Goal: Check status: Check status

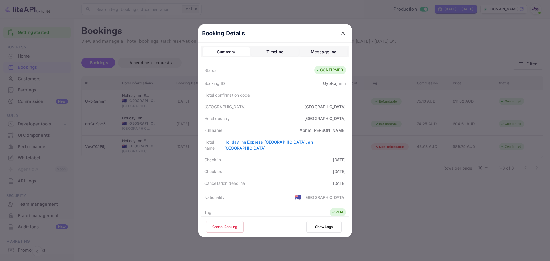
scroll to position [110, 0]
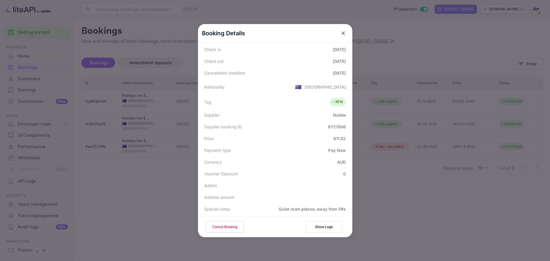
click at [439, 231] on div at bounding box center [275, 130] width 550 height 261
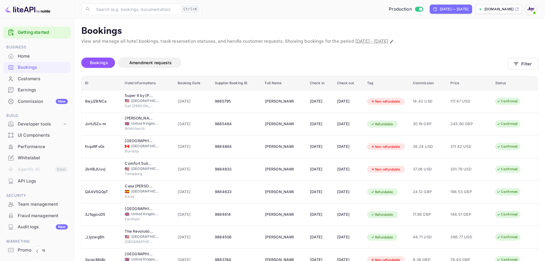
drag, startPoint x: 479, startPoint y: 62, endPoint x: 540, endPoint y: 66, distance: 61.7
click at [482, 62] on div "Bookings Amendment requests" at bounding box center [294, 63] width 427 height 10
click at [538, 65] on button "Filter" at bounding box center [523, 64] width 30 height 12
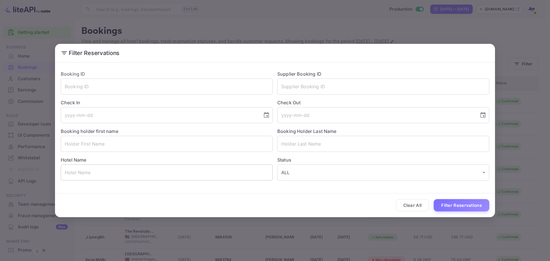
click at [120, 175] on input "text" at bounding box center [167, 172] width 212 height 16
paste input "St. John's, Newfoundland and Labrador"
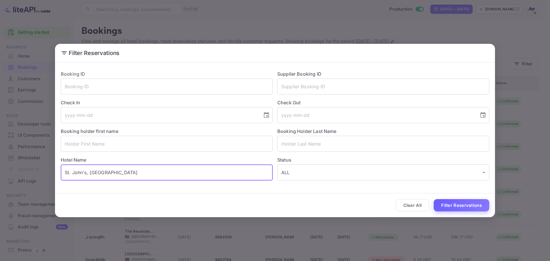
click at [452, 206] on button "Filter Reservations" at bounding box center [462, 205] width 56 height 12
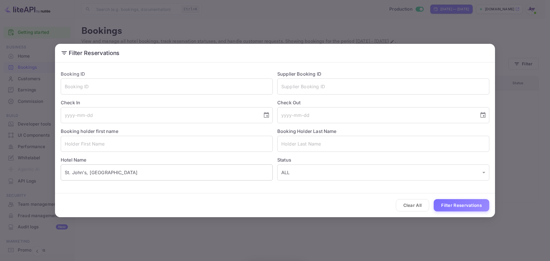
click at [185, 169] on input "St. John's, Newfoundland and Labrador" at bounding box center [167, 172] width 212 height 16
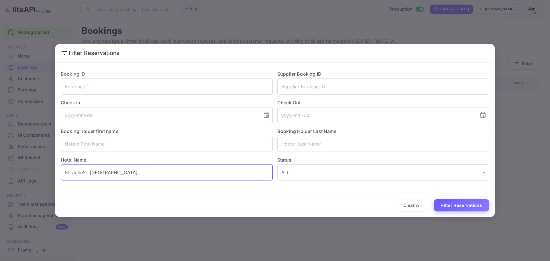
click at [470, 205] on button "Filter Reservations" at bounding box center [462, 205] width 56 height 12
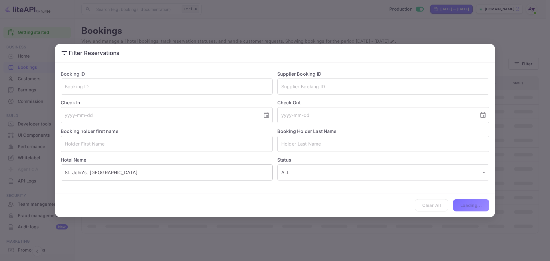
click at [88, 173] on input "St. John's, Newfoundland" at bounding box center [167, 172] width 212 height 16
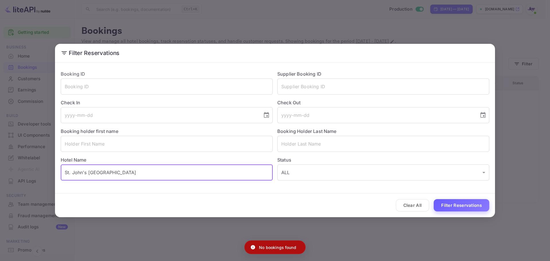
type input "St. John's Newfoundland"
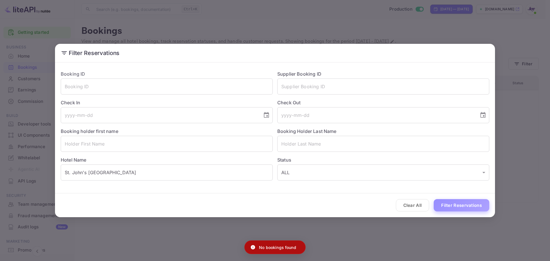
click at [468, 203] on button "Filter Reservations" at bounding box center [462, 205] width 56 height 12
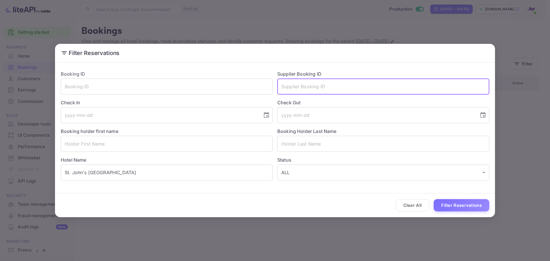
click at [304, 89] on input "text" at bounding box center [383, 86] width 212 height 16
paste input "9072376515539"
type input "9072376515539"
click at [189, 177] on input "St. John's Newfoundland" at bounding box center [167, 172] width 212 height 16
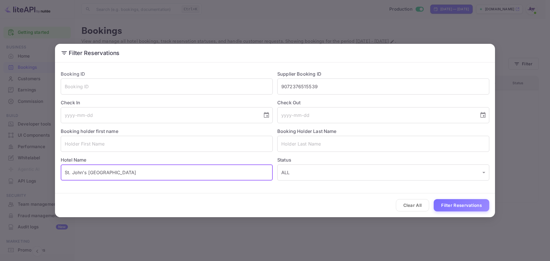
click at [189, 177] on input "St. John's Newfoundland" at bounding box center [167, 172] width 212 height 16
click at [479, 204] on button "Filter Reservations" at bounding box center [462, 205] width 56 height 12
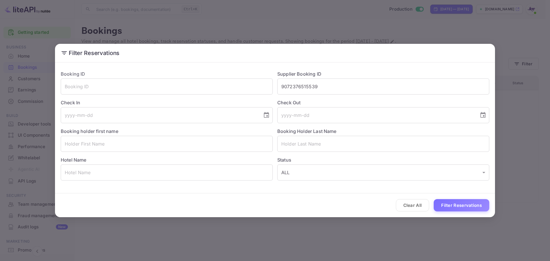
click at [449, 212] on div "Clear All Filter Reservations" at bounding box center [275, 205] width 440 height 24
click at [451, 206] on button "Filter Reservations" at bounding box center [462, 205] width 56 height 12
click at [382, 199] on div "Clear All Filter Reservations" at bounding box center [275, 205] width 440 height 24
click at [452, 207] on button "Filter Reservations" at bounding box center [462, 205] width 56 height 12
click at [331, 84] on input "9072376515539" at bounding box center [383, 86] width 212 height 16
